Goal: Find specific page/section: Find specific page/section

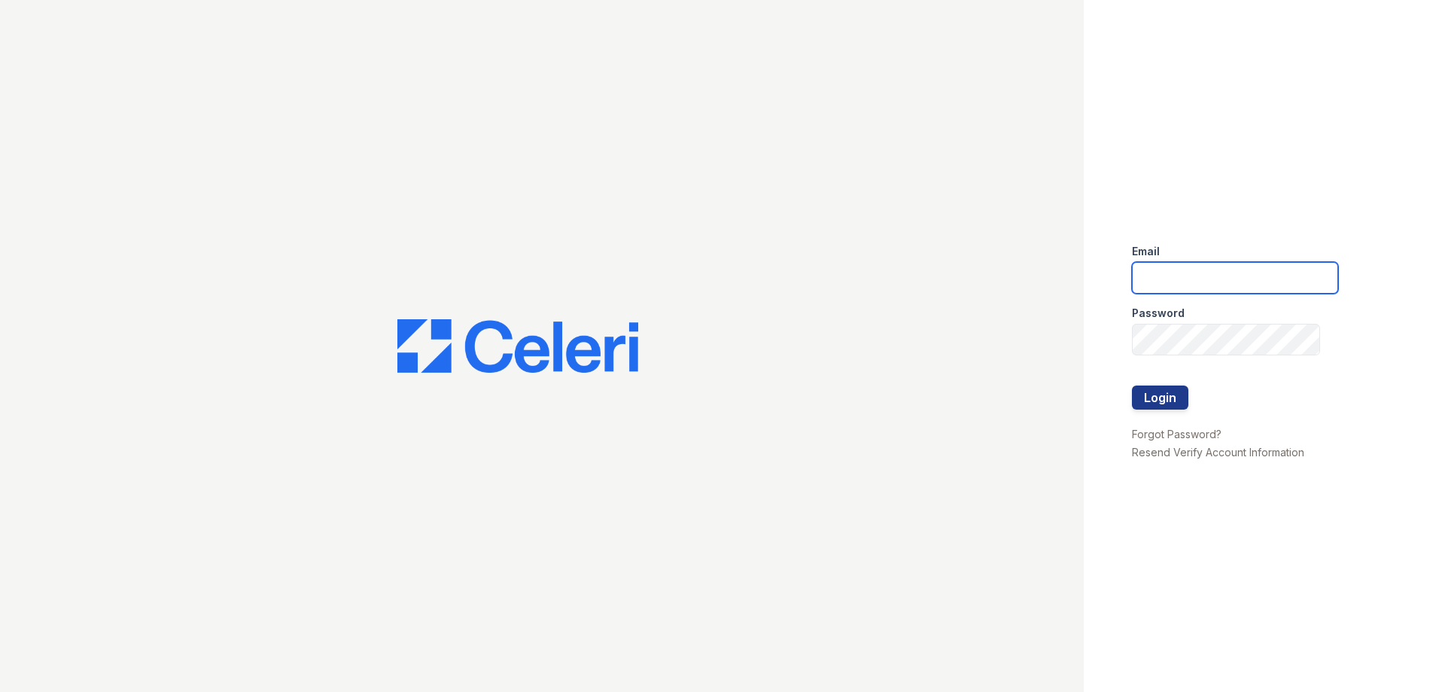
type input "[EMAIL_ADDRESS][DOMAIN_NAME]"
click at [1191, 396] on form "Email residence1@cafmanagement.com Password Login" at bounding box center [1235, 328] width 206 height 193
click at [1157, 391] on button "Login" at bounding box center [1160, 397] width 56 height 24
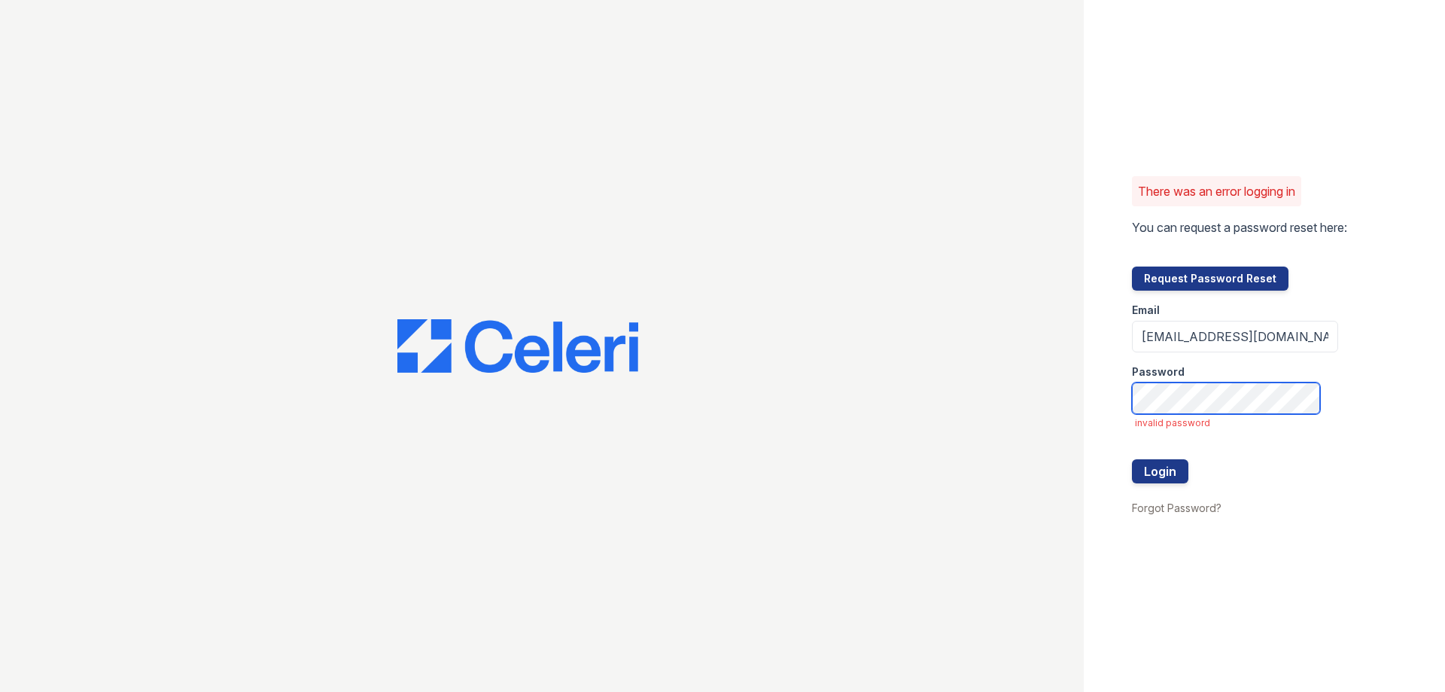
click at [968, 368] on div "There was an error logging in You can request a password reset here: Request Pa…" at bounding box center [722, 346] width 1445 height 692
click at [1132, 459] on button "Login" at bounding box center [1160, 471] width 56 height 24
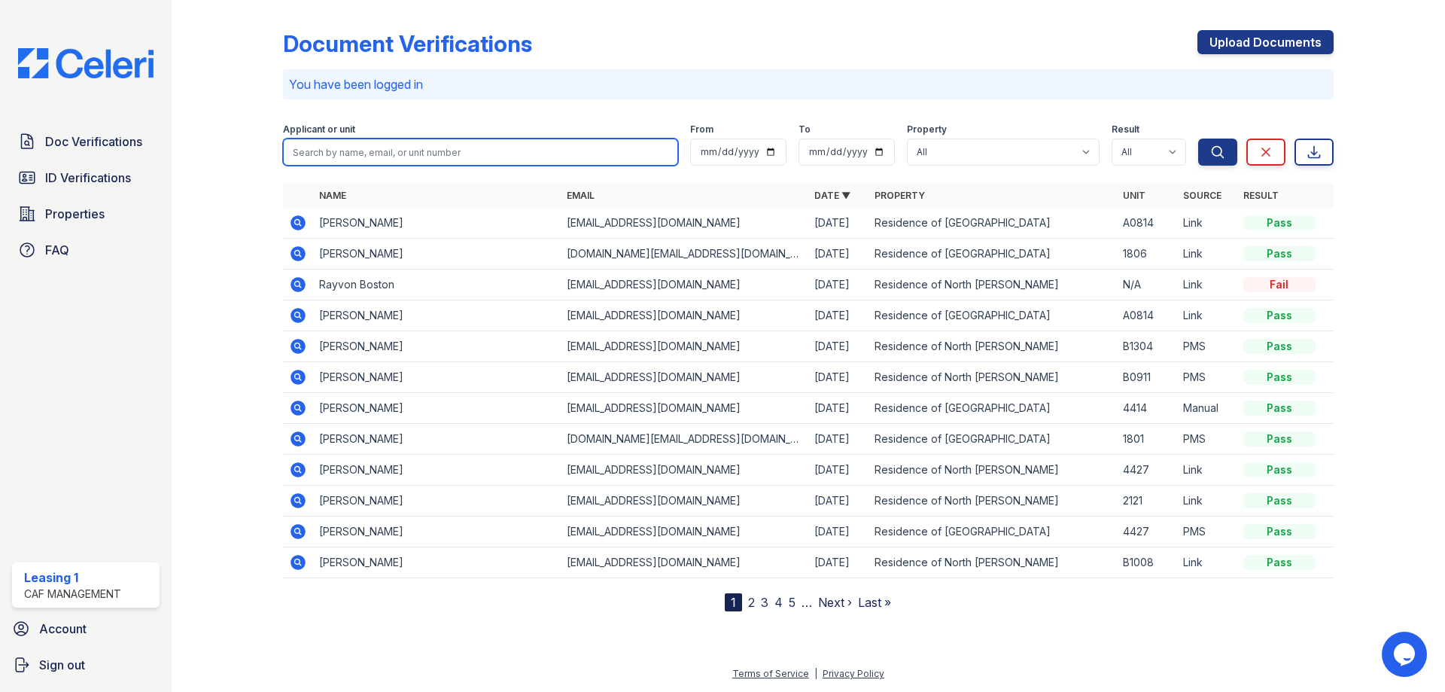
click at [371, 159] on input "search" at bounding box center [480, 152] width 395 height 27
type input "Reddy"
click at [1199, 139] on button "Search" at bounding box center [1218, 152] width 39 height 27
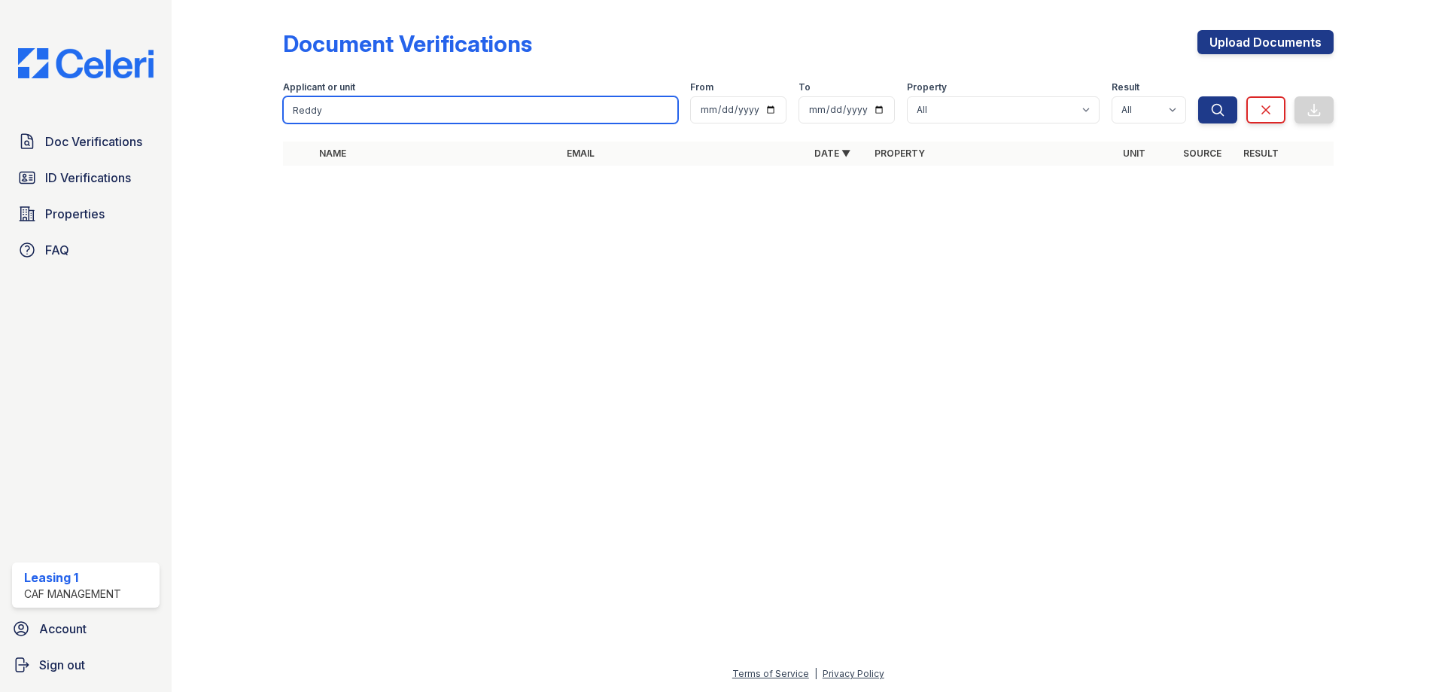
drag, startPoint x: 355, startPoint y: 109, endPoint x: 172, endPoint y: 109, distance: 182.2
click at [175, 109] on div "Document Verifications Upload Documents Filter Applicant or unit Reddy From To …" at bounding box center [809, 346] width 1274 height 692
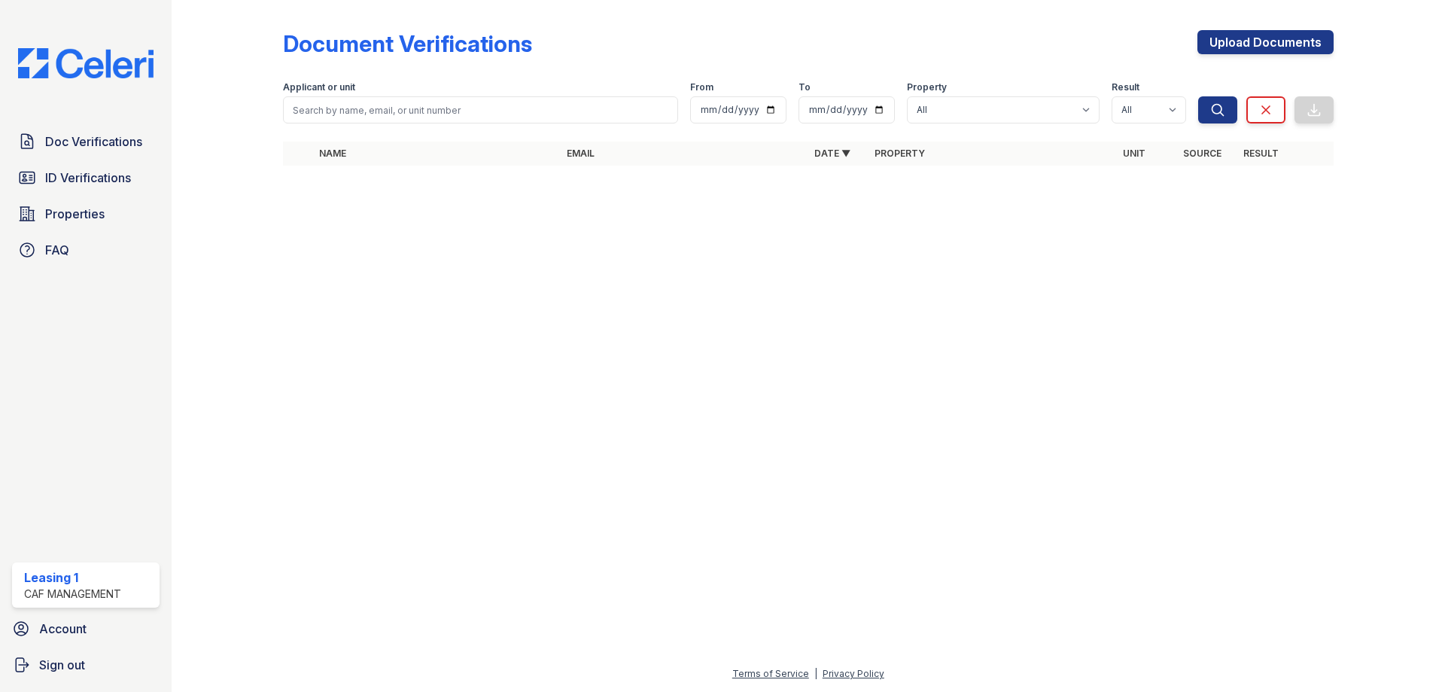
click at [164, 152] on div "Doc Verifications ID Verifications Properties FAQ" at bounding box center [86, 195] width 160 height 139
click at [136, 145] on span "Doc Verifications" at bounding box center [93, 142] width 97 height 18
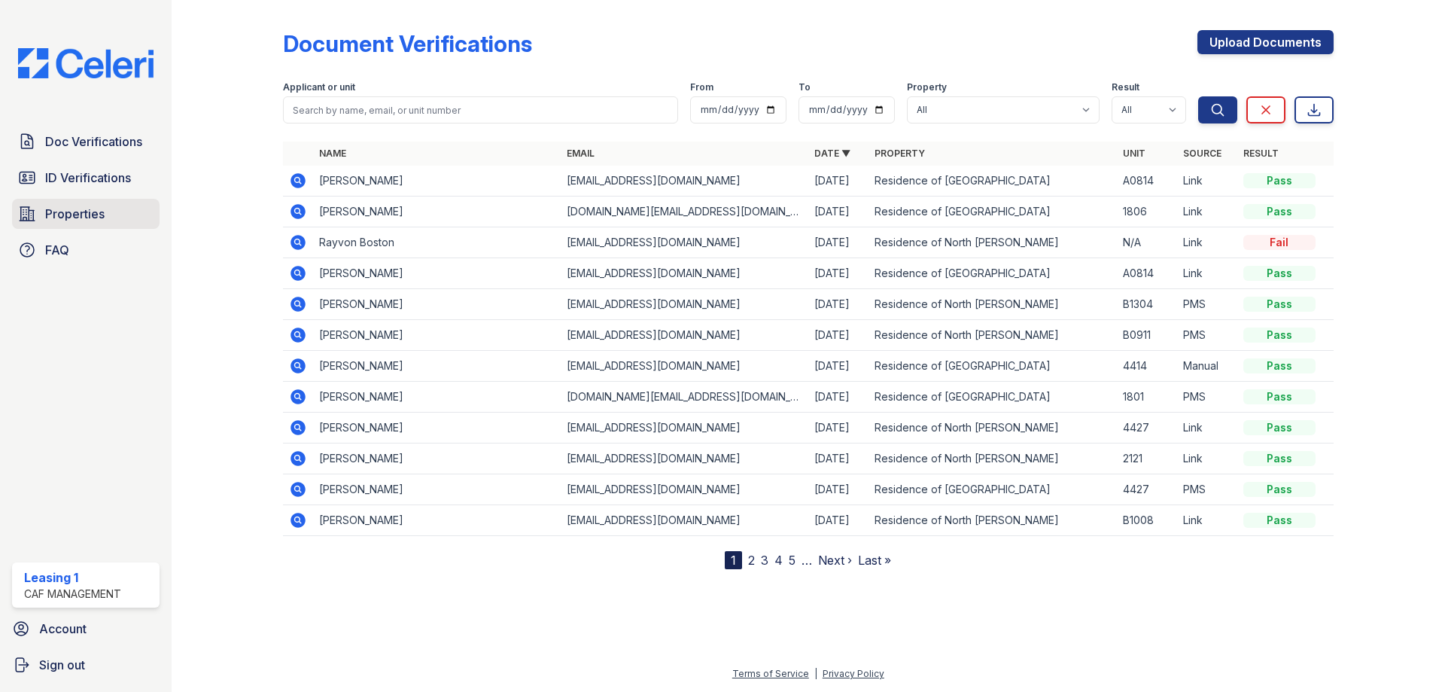
click at [103, 212] on span "Properties" at bounding box center [74, 214] width 59 height 18
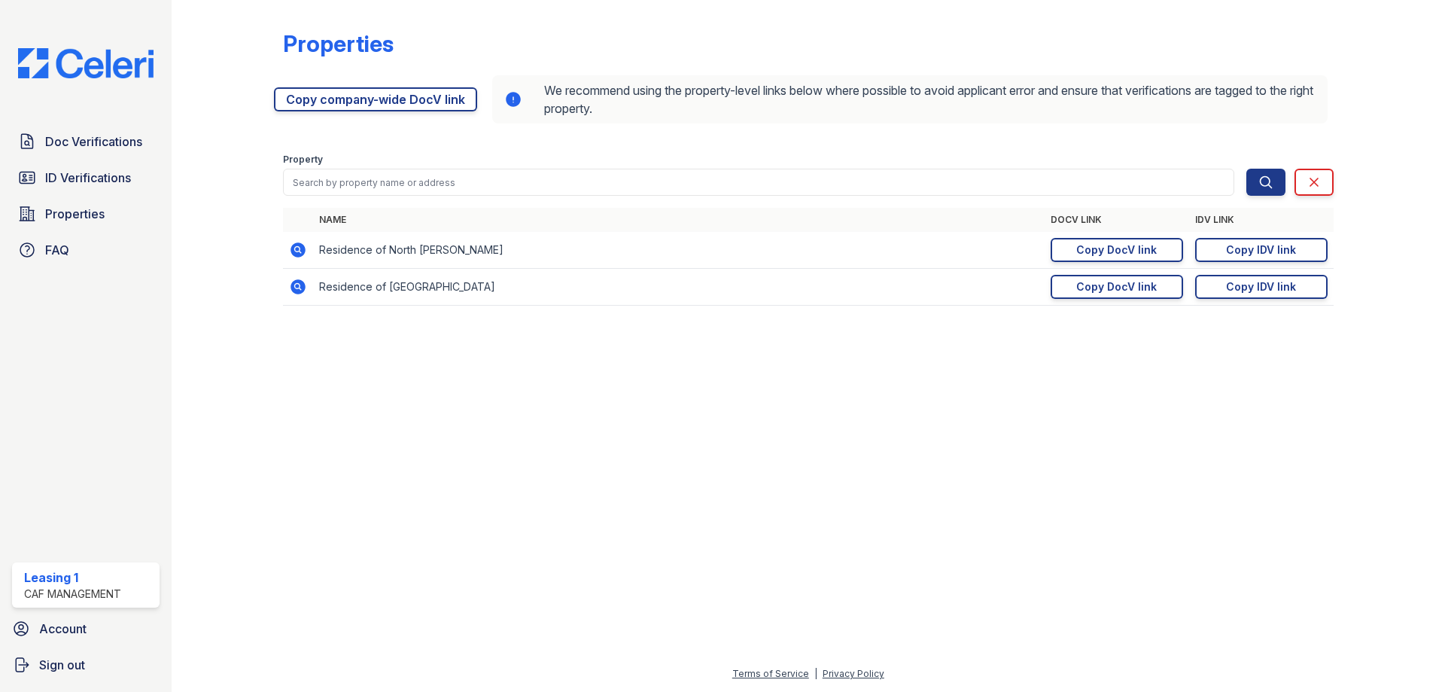
click at [294, 245] on icon at bounding box center [298, 249] width 15 height 15
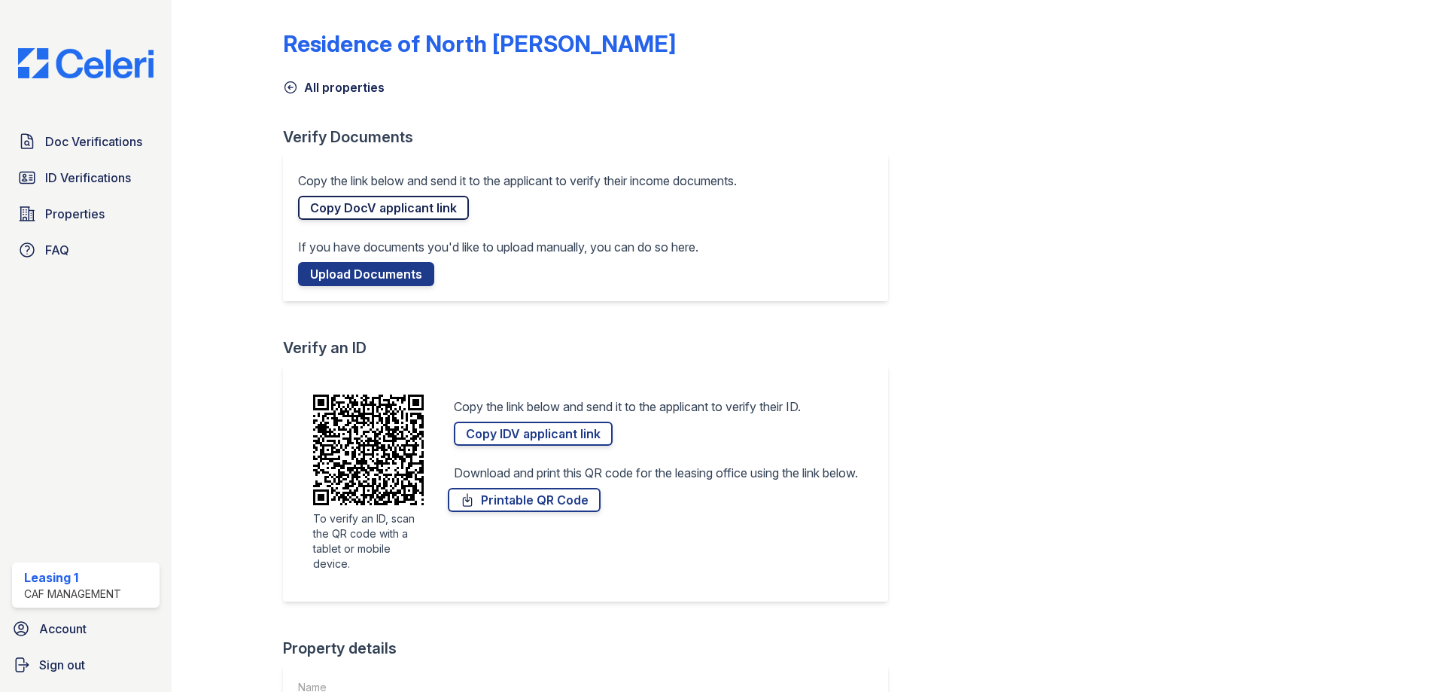
click at [447, 209] on link "Copy DocV applicant link" at bounding box center [383, 208] width 171 height 24
